Goal: Task Accomplishment & Management: Complete application form

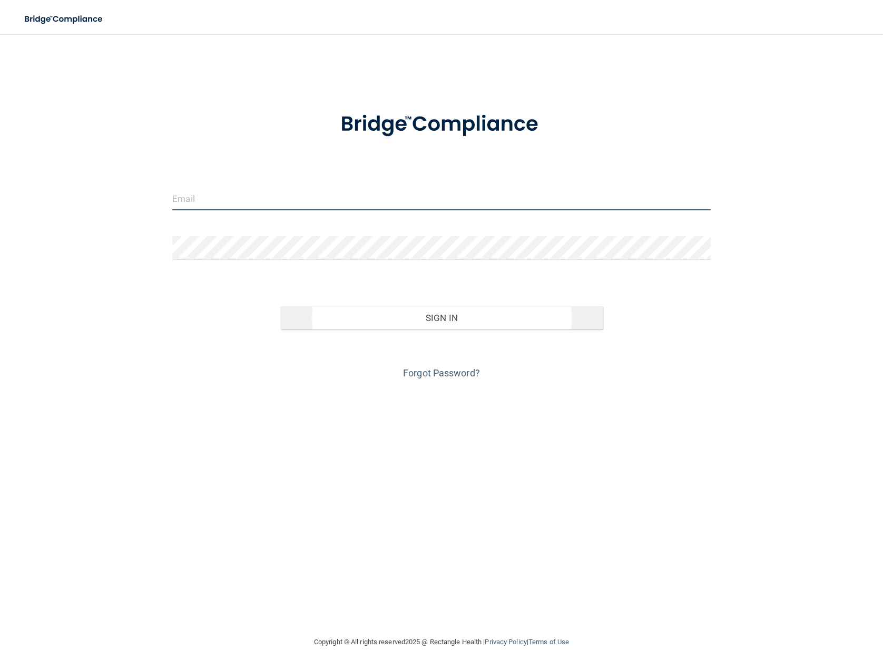
type input "[EMAIL_ADDRESS][DOMAIN_NAME]"
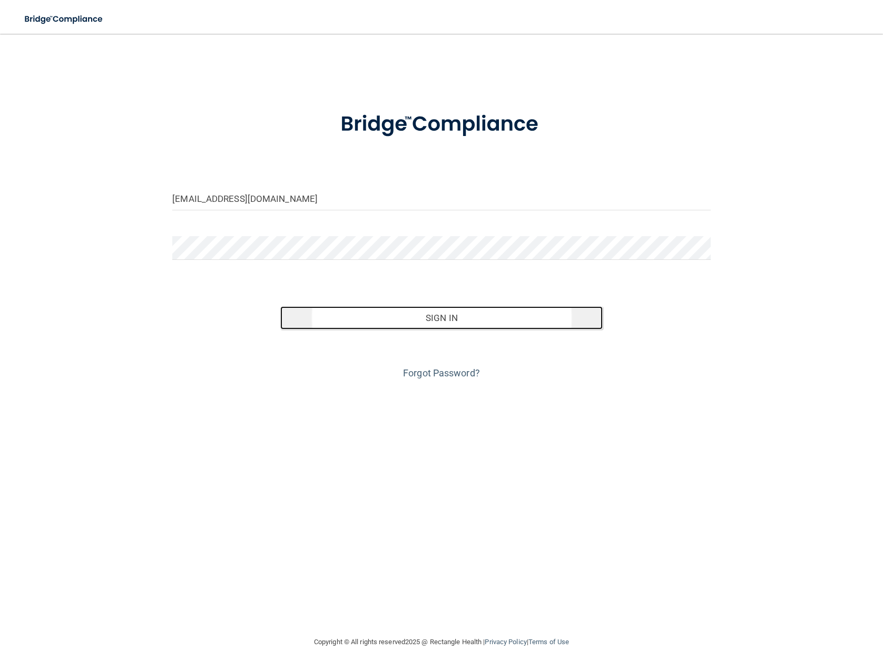
click at [405, 320] on button "Sign In" at bounding box center [441, 317] width 323 height 23
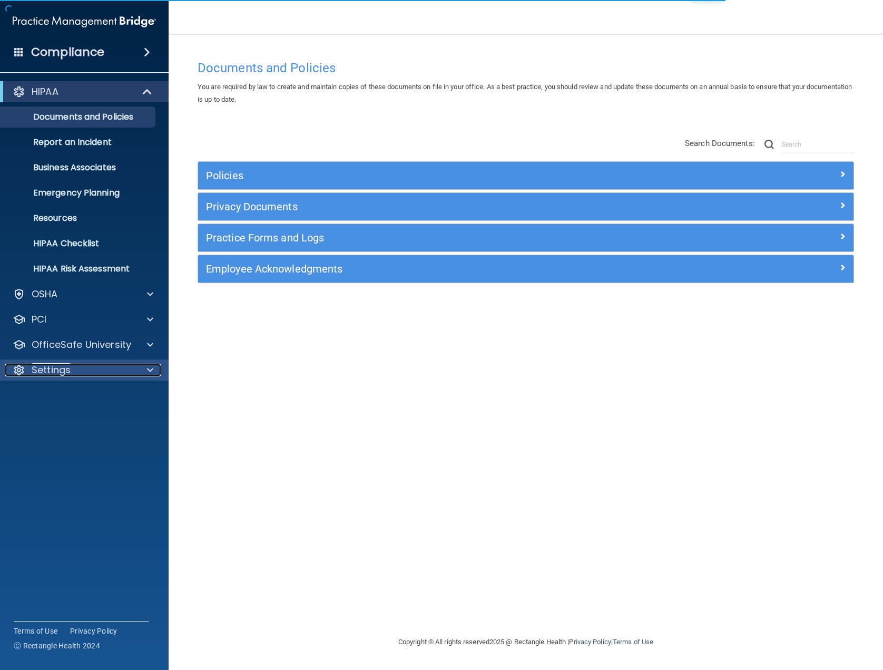
click at [83, 364] on div "Settings" at bounding box center [70, 370] width 131 height 13
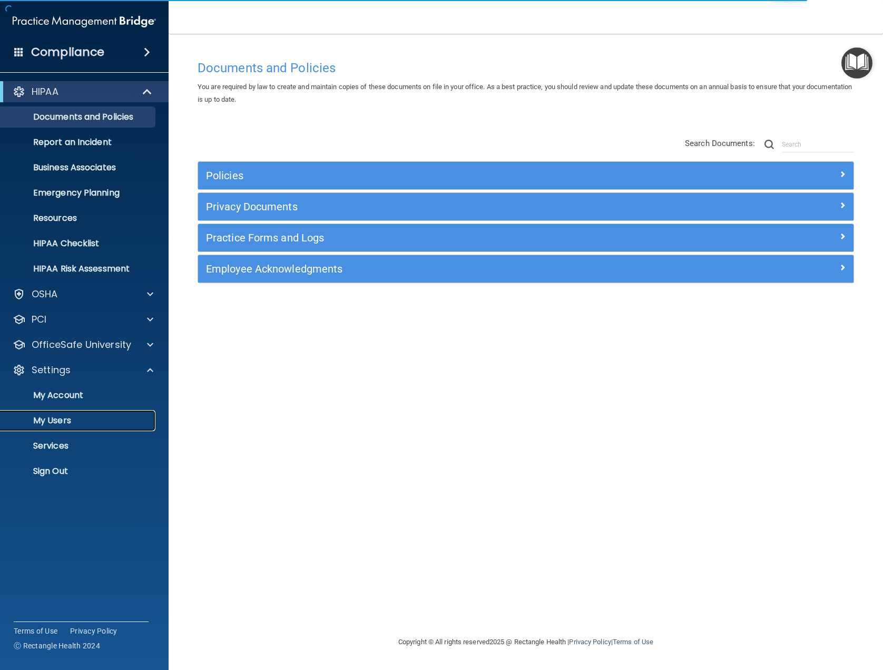
click at [75, 418] on p "My Users" at bounding box center [79, 420] width 144 height 11
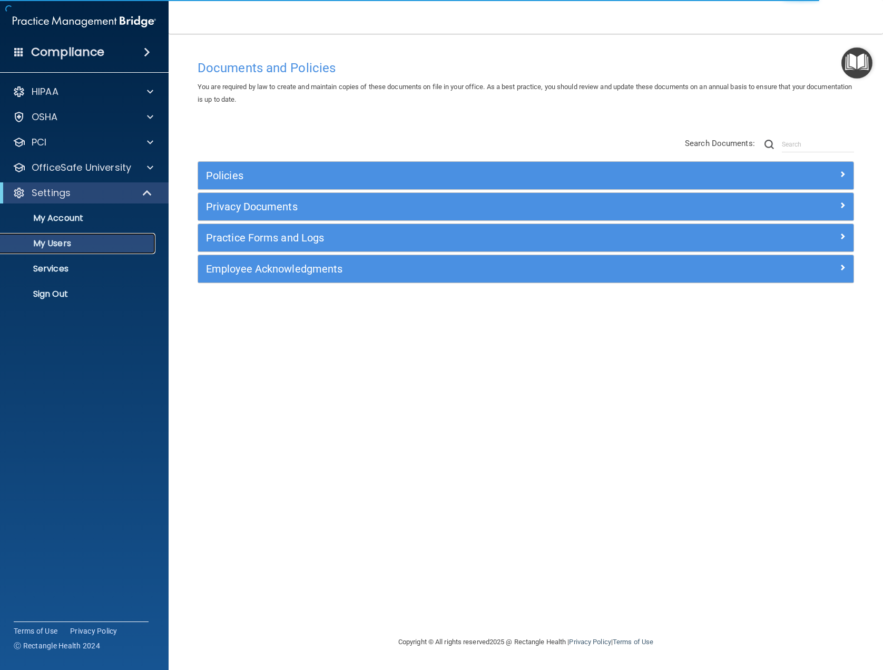
select select "20"
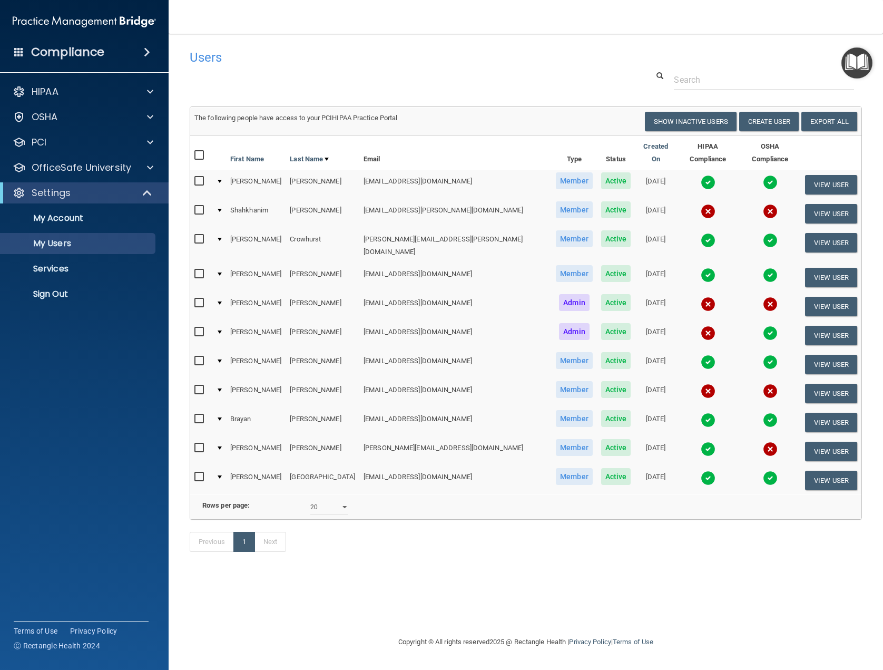
click at [202, 235] on input "checkbox" at bounding box center [200, 239] width 12 height 8
checkbox input "true"
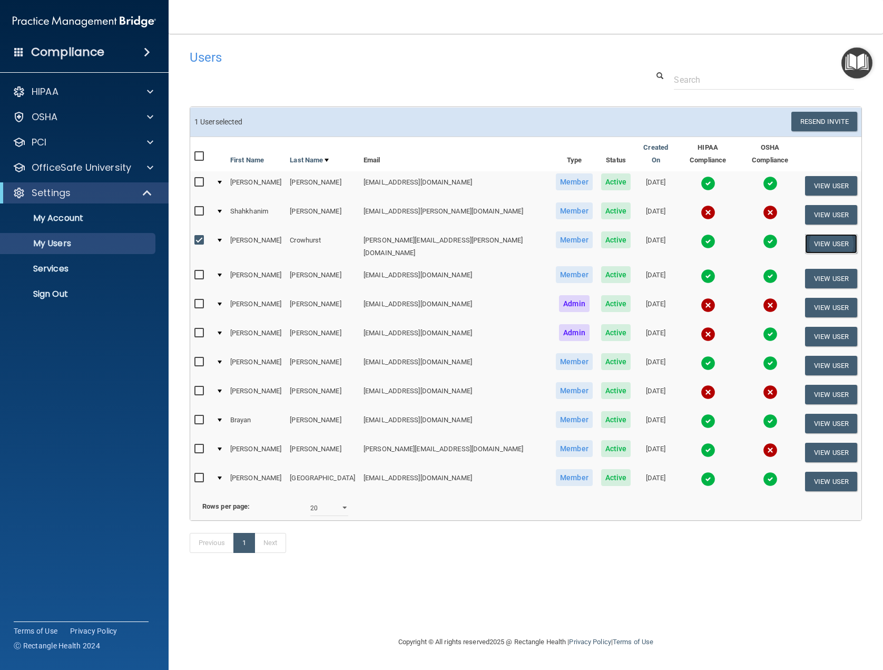
click at [813, 234] on button "View User" at bounding box center [831, 244] width 52 height 20
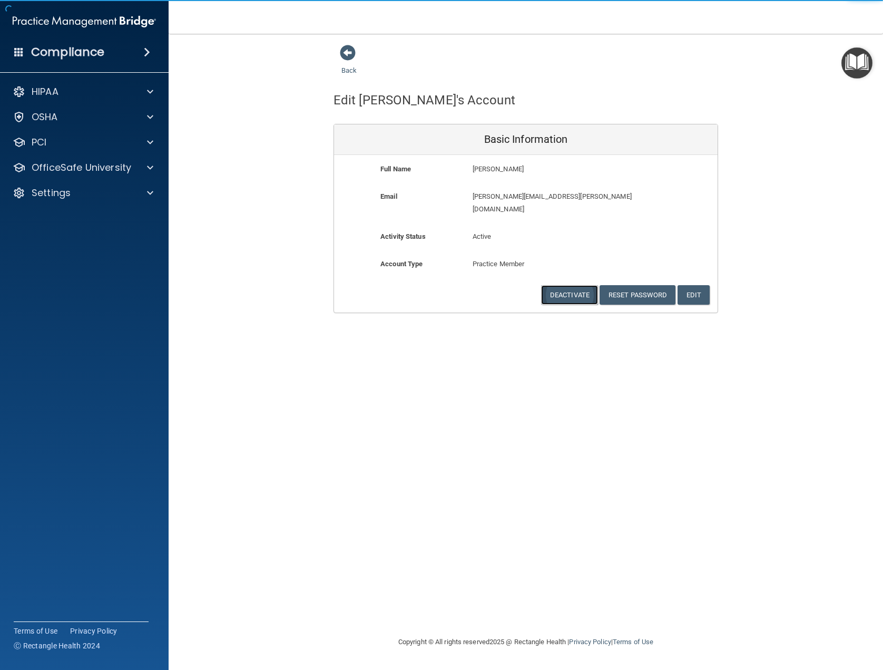
click at [561, 286] on button "Deactivate" at bounding box center [569, 295] width 57 height 20
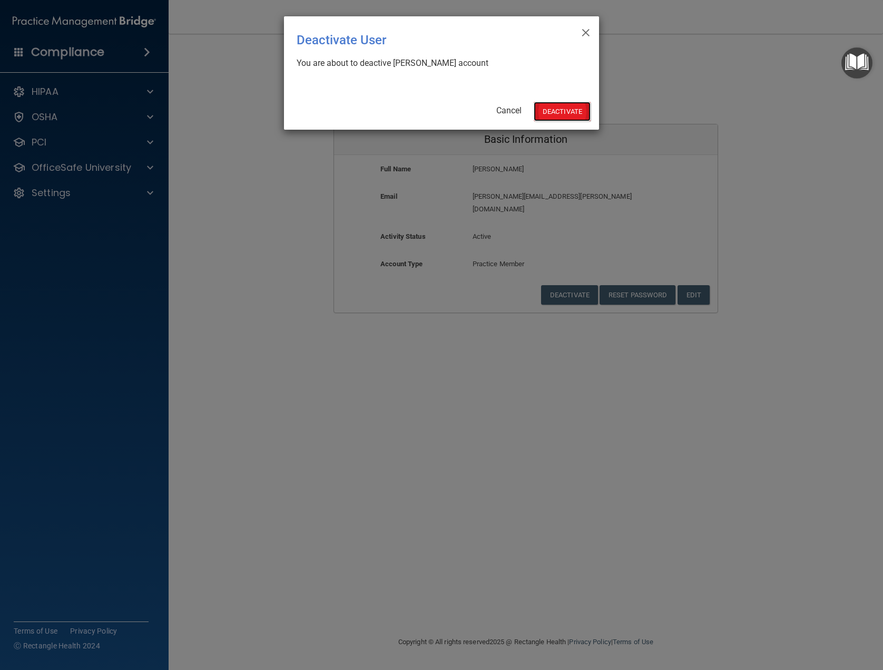
click at [543, 116] on button "Deactivate" at bounding box center [562, 112] width 57 height 20
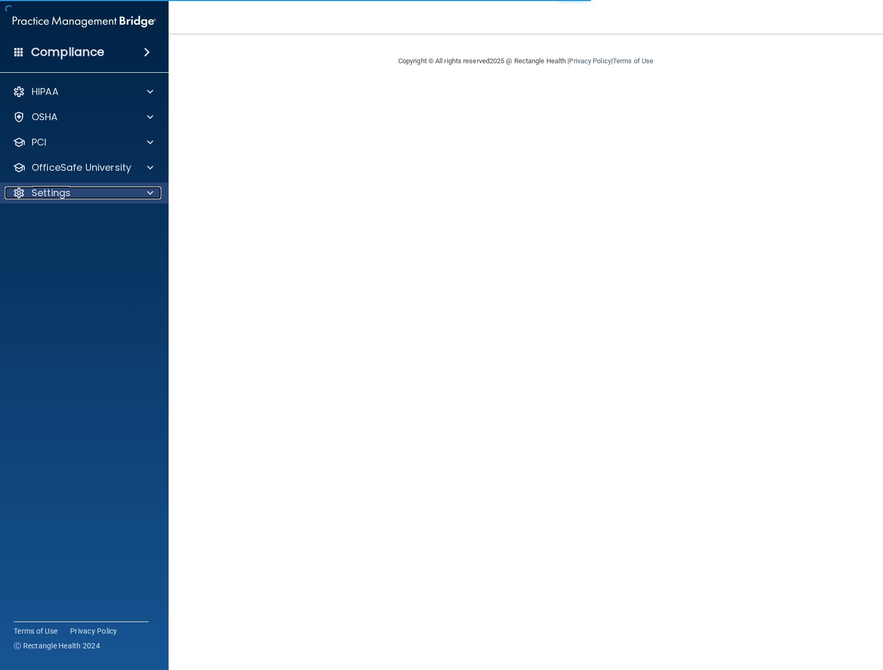
click at [147, 194] on span at bounding box center [150, 193] width 6 height 13
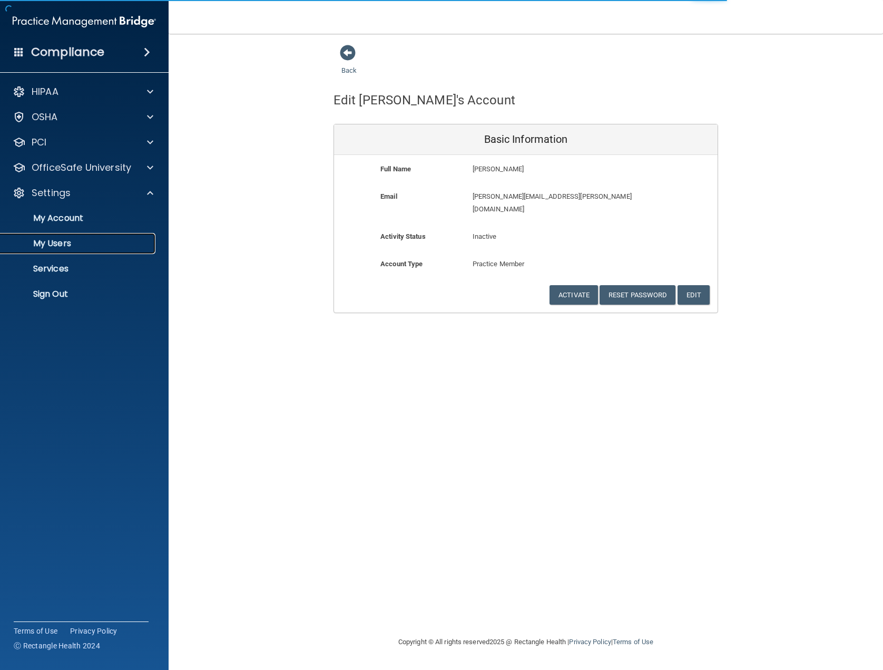
click at [98, 253] on link "My Users" at bounding box center [72, 243] width 166 height 21
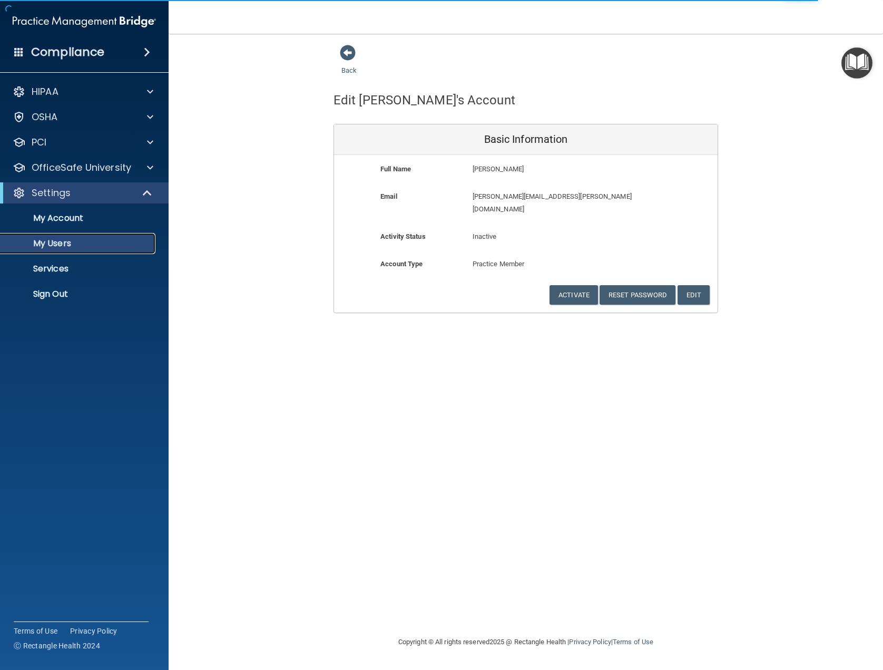
select select "20"
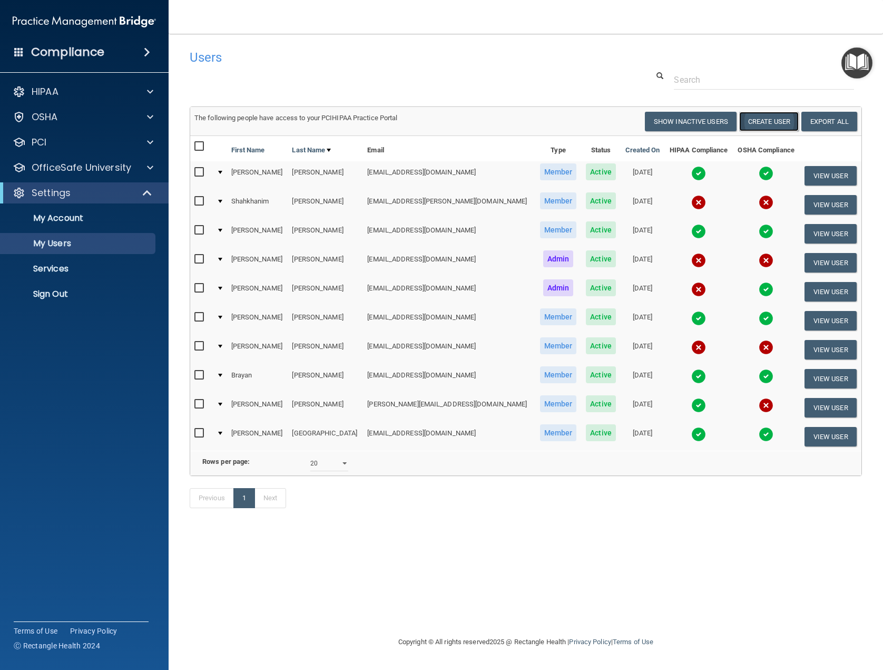
click at [756, 117] on button "Create User" at bounding box center [769, 122] width 60 height 20
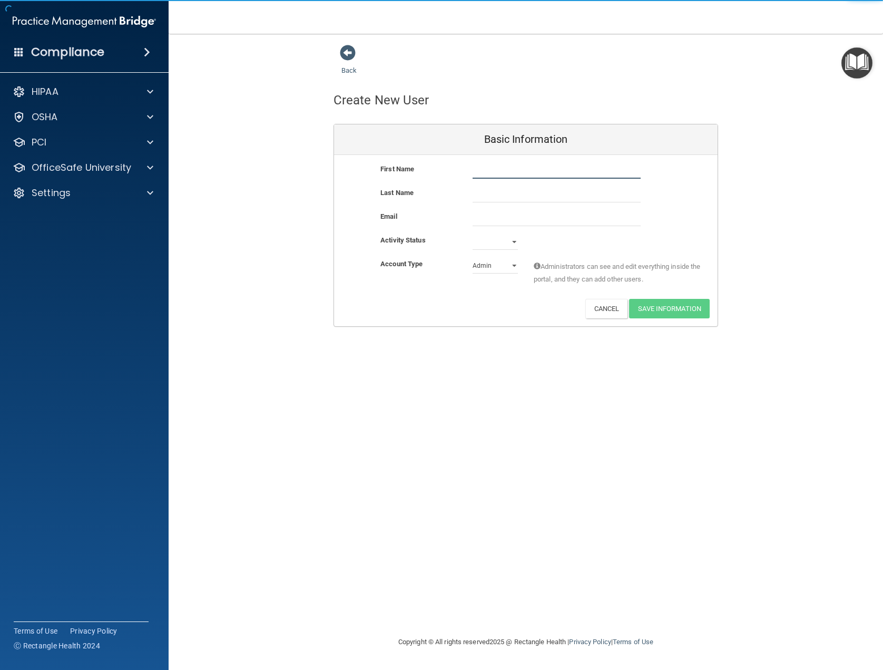
click at [500, 171] on input "text" at bounding box center [557, 171] width 168 height 16
type input "[PERSON_NAME]"
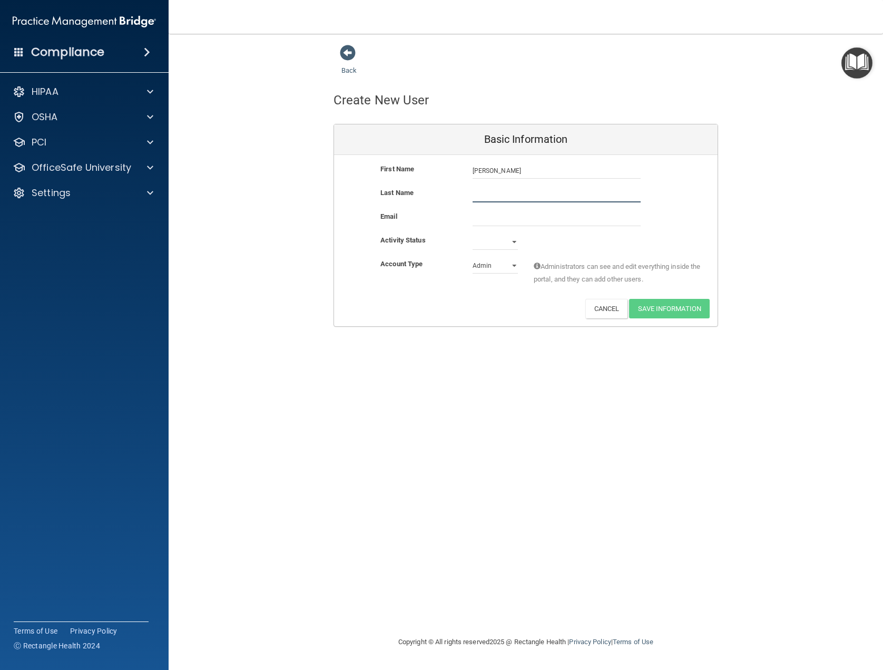
click at [501, 188] on input "text" at bounding box center [557, 195] width 168 height 16
type input "Jordan"
click at [506, 215] on input "email" at bounding box center [557, 218] width 168 height 16
type input "[EMAIL_ADDRESS][DOMAIN_NAME]"
click at [517, 238] on select "Active Inactive" at bounding box center [495, 244] width 45 height 16
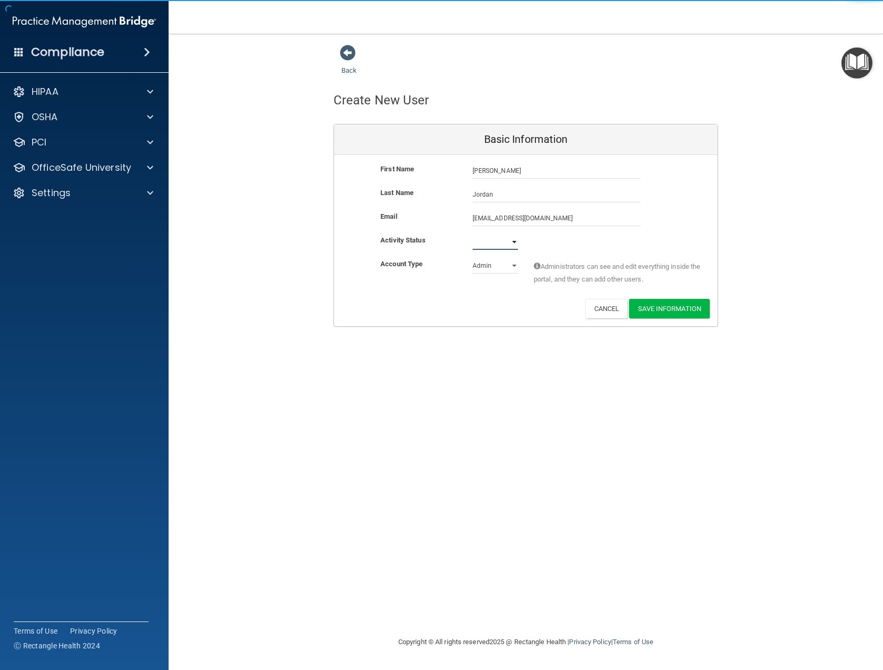
select select "active"
click at [473, 234] on select "Active Inactive" at bounding box center [495, 242] width 45 height 16
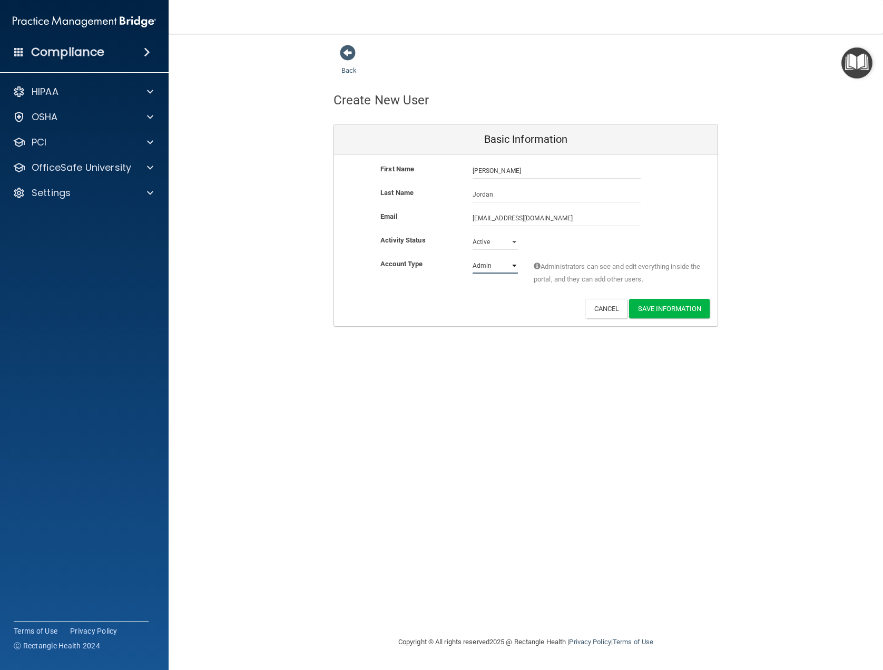
click at [515, 269] on select "Admin Member" at bounding box center [495, 266] width 45 height 16
select select "practice_member"
click at [473, 258] on select "Admin Member" at bounding box center [495, 266] width 45 height 16
click at [635, 307] on button "Save Information" at bounding box center [669, 309] width 81 height 20
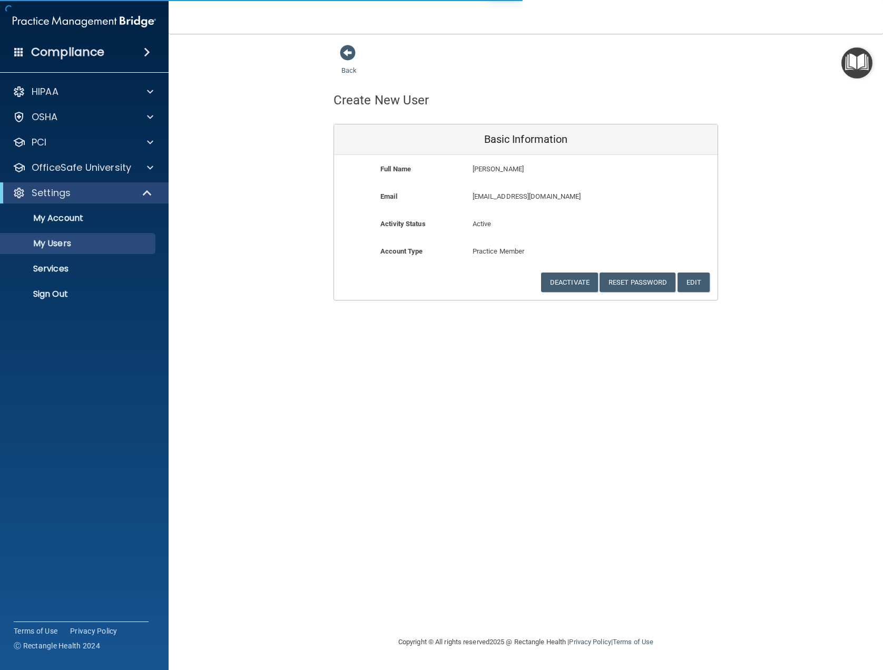
select select "20"
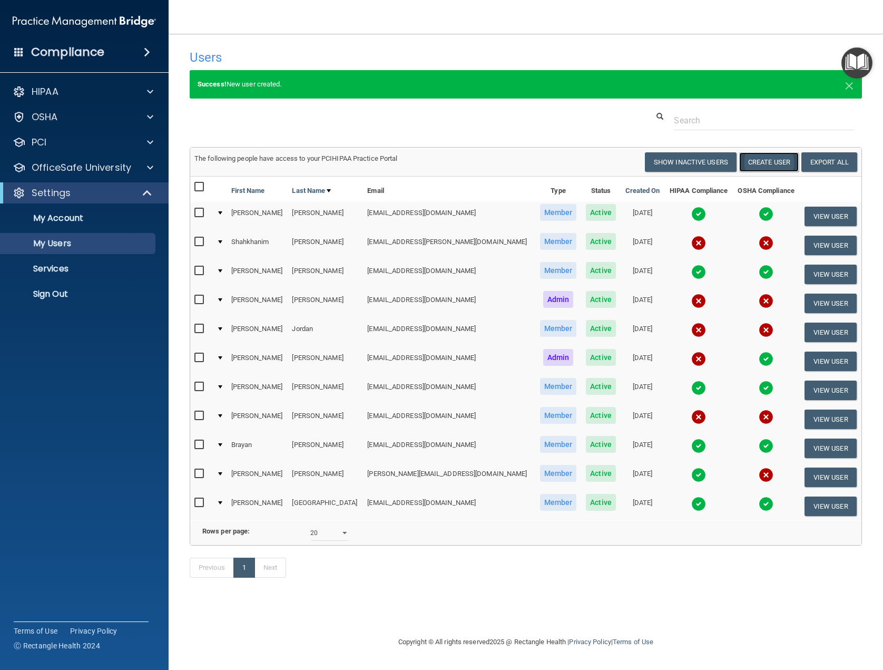
click at [766, 167] on button "Create User" at bounding box center [769, 162] width 60 height 20
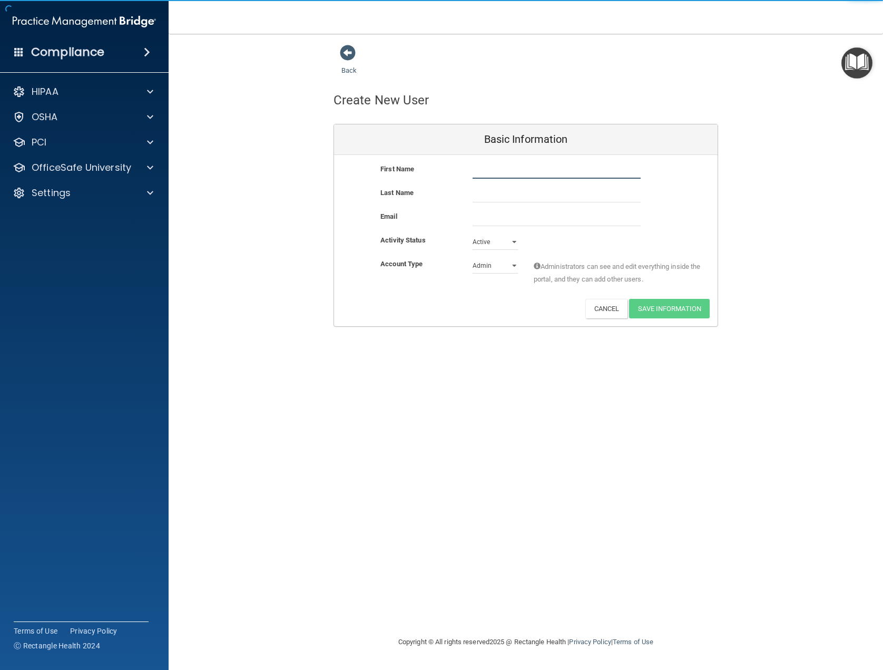
click at [531, 177] on input "text" at bounding box center [557, 171] width 168 height 16
click at [475, 174] on input "aura" at bounding box center [557, 171] width 168 height 16
type input "Aura"
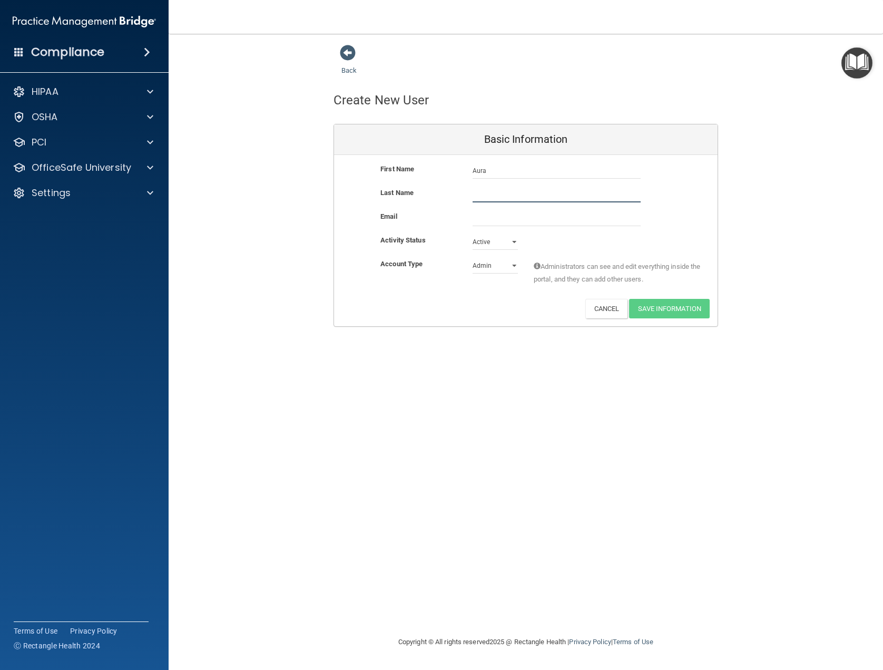
click at [491, 193] on input "text" at bounding box center [557, 195] width 168 height 16
type input "[PERSON_NAME]"
click at [489, 212] on input "email" at bounding box center [557, 218] width 168 height 16
type input "[EMAIL_ADDRESS][DOMAIN_NAME]"
click at [516, 268] on select "Admin Member" at bounding box center [495, 268] width 45 height 16
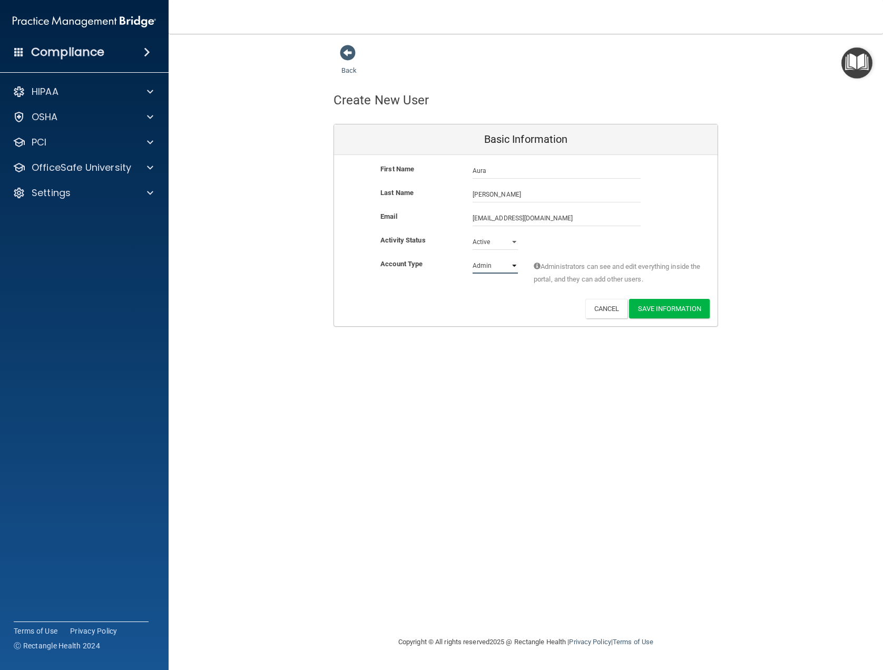
select select "practice_member"
click at [473, 258] on select "Admin Member" at bounding box center [495, 266] width 45 height 16
click at [647, 313] on button "Save Information" at bounding box center [669, 309] width 81 height 20
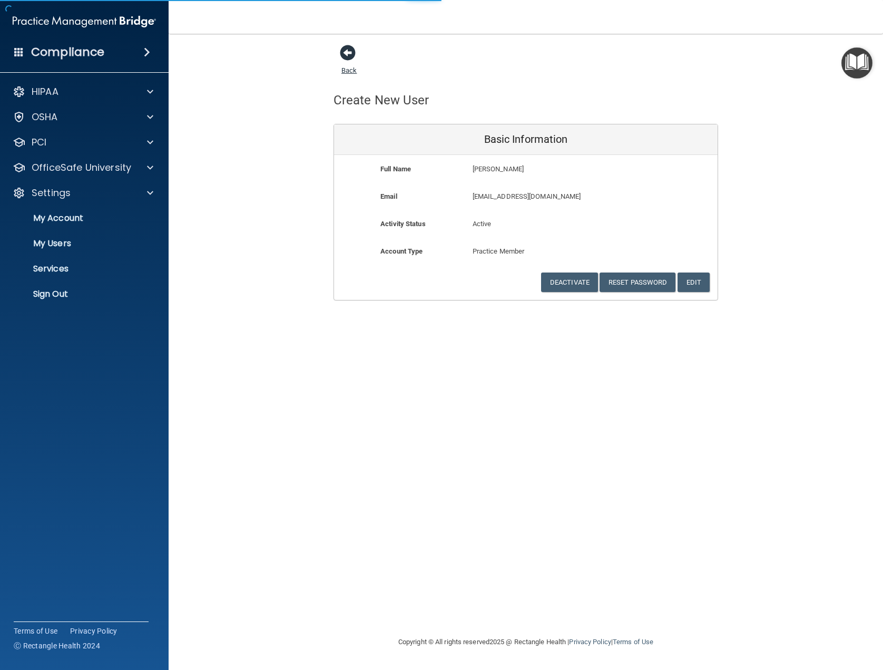
click at [350, 59] on span at bounding box center [348, 53] width 16 height 16
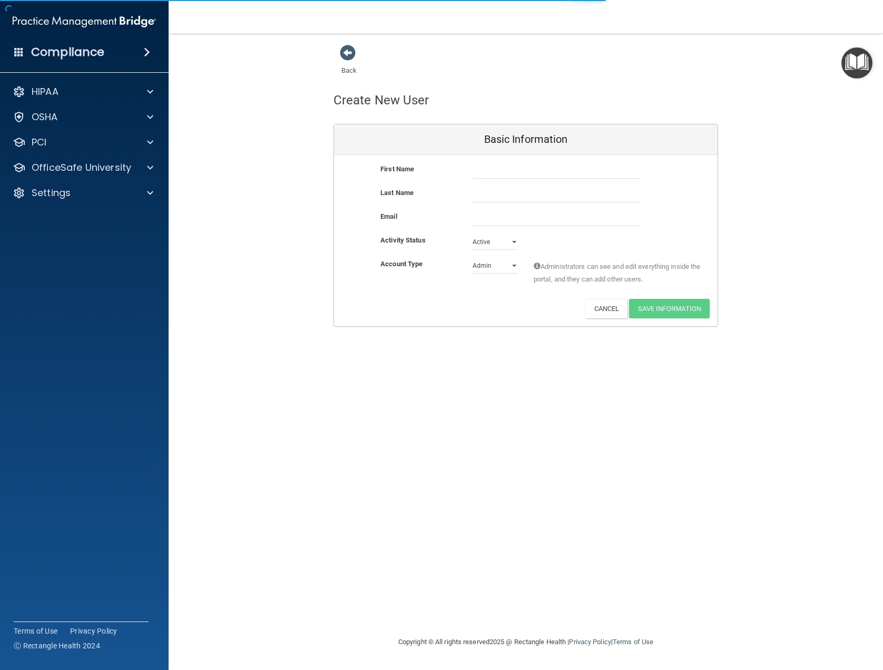
click at [350, 59] on span at bounding box center [348, 53] width 16 height 16
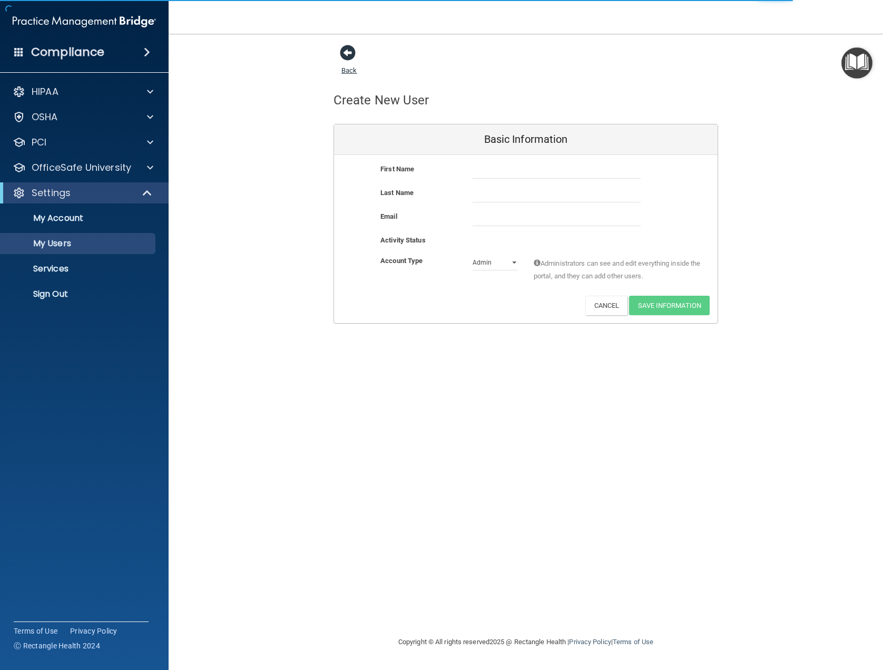
click at [345, 73] on link "Back" at bounding box center [349, 64] width 15 height 21
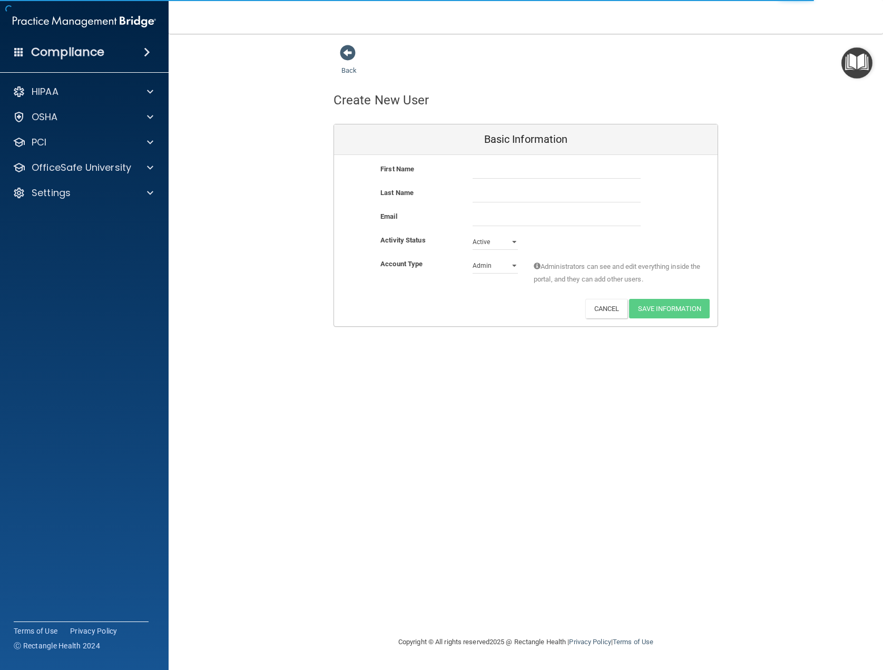
click at [345, 73] on link "Back" at bounding box center [349, 64] width 15 height 21
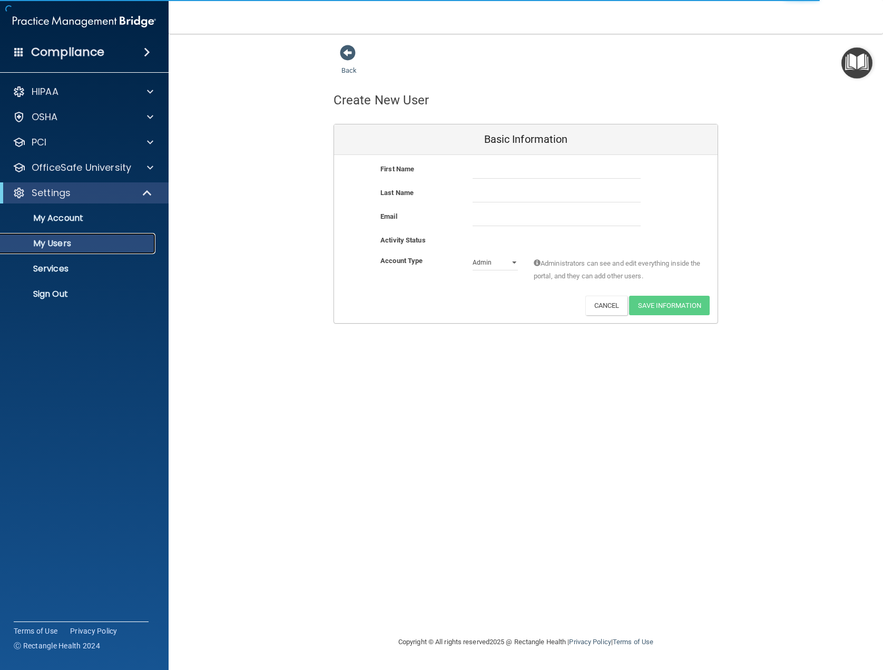
click at [96, 247] on p "My Users" at bounding box center [79, 243] width 144 height 11
select select "20"
